Goal: Check status: Check status

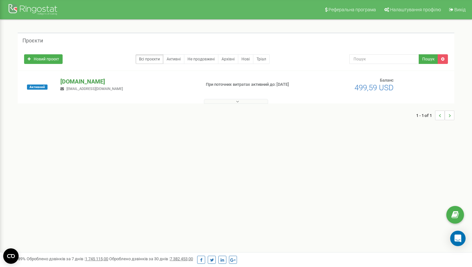
click at [99, 82] on p "[DOMAIN_NAME]" at bounding box center [127, 81] width 135 height 8
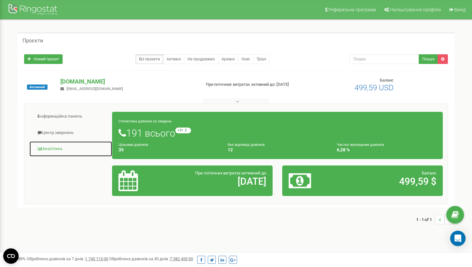
click at [57, 146] on link "Аналiтика" at bounding box center [70, 149] width 83 height 16
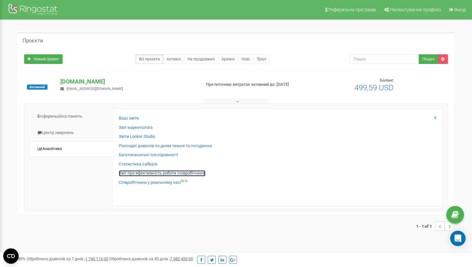
click at [160, 172] on link "Звіт про ефективність роботи співробітників" at bounding box center [162, 173] width 87 height 6
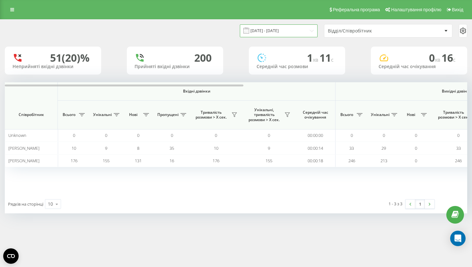
click at [309, 32] on input "[DATE] - [DATE]" at bounding box center [279, 30] width 78 height 13
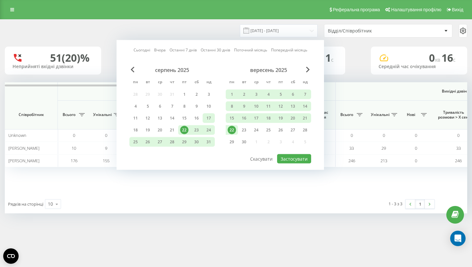
click at [207, 120] on div "17" at bounding box center [208, 118] width 8 height 8
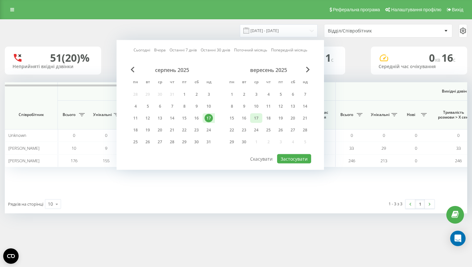
click at [259, 116] on div "17" at bounding box center [256, 118] width 8 height 8
click at [302, 159] on button "Застосувати" at bounding box center [294, 158] width 34 height 9
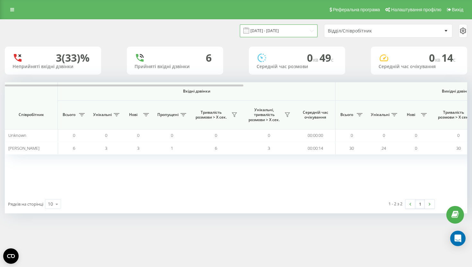
click at [305, 26] on input "[DATE] - [DATE]" at bounding box center [279, 30] width 78 height 13
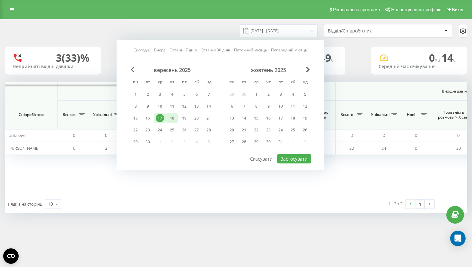
click at [169, 116] on div "18" at bounding box center [172, 118] width 8 height 8
click at [289, 159] on button "Застосувати" at bounding box center [294, 158] width 34 height 9
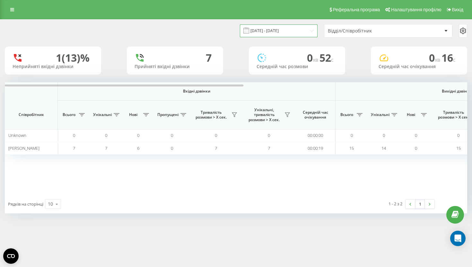
click at [304, 29] on input "[DATE] - [DATE]" at bounding box center [279, 30] width 78 height 13
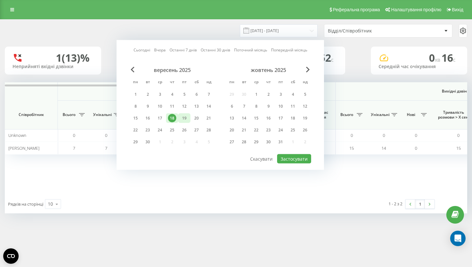
click at [185, 119] on div "19" at bounding box center [184, 118] width 8 height 8
click at [296, 157] on button "Застосувати" at bounding box center [294, 158] width 34 height 9
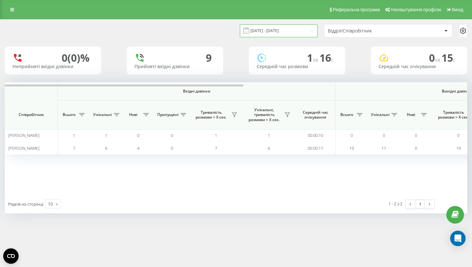
click at [284, 30] on input "[DATE] - [DATE]" at bounding box center [279, 30] width 78 height 13
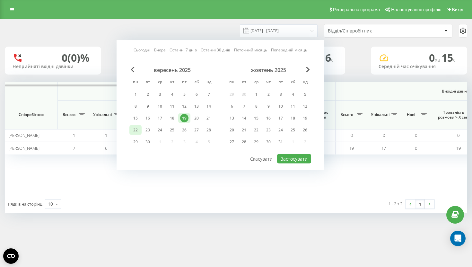
click at [138, 130] on div "22" at bounding box center [135, 130] width 8 height 8
click at [299, 159] on button "Застосувати" at bounding box center [294, 158] width 34 height 9
type input "[DATE] - [DATE]"
